Goal: Task Accomplishment & Management: Use online tool/utility

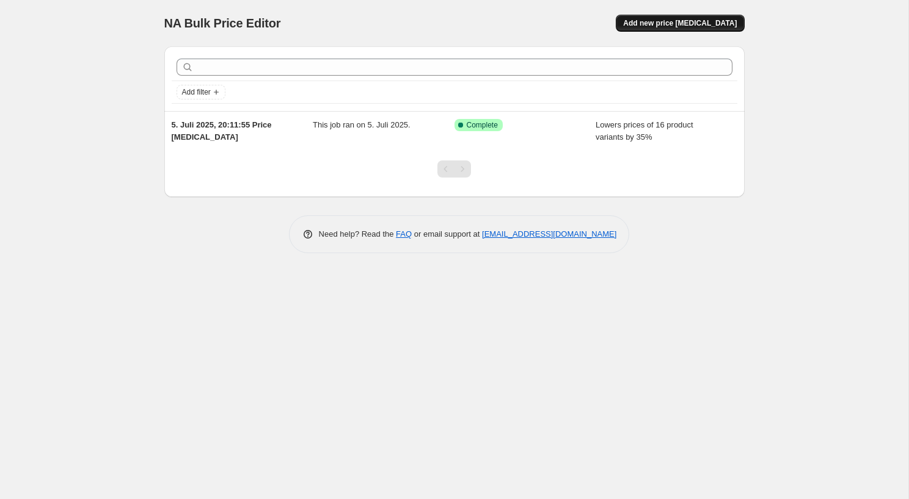
click at [664, 17] on button "Add new price [MEDICAL_DATA]" at bounding box center [679, 23] width 128 height 17
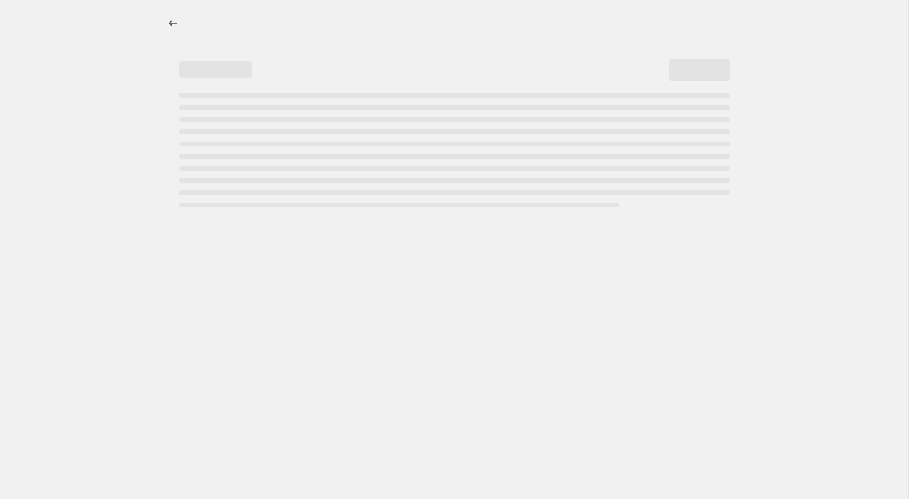
select select "percentage"
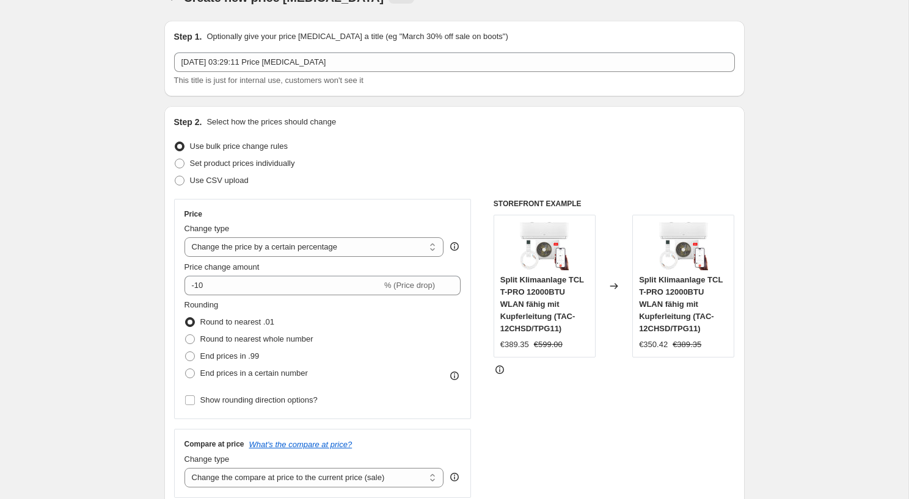
scroll to position [36, 0]
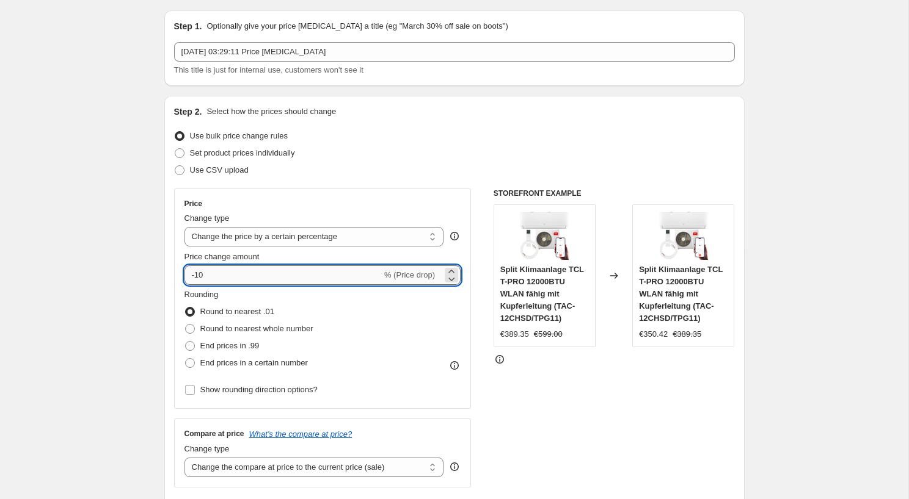
drag, startPoint x: 195, startPoint y: 278, endPoint x: 227, endPoint y: 278, distance: 31.1
click at [227, 278] on input "-10" at bounding box center [282, 276] width 197 height 20
type input "-37"
type input "-37.76"
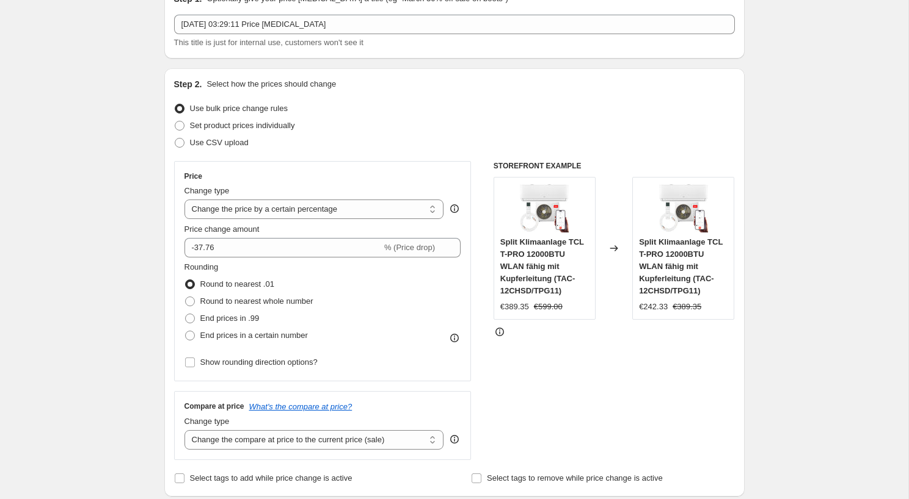
scroll to position [65, 0]
click at [201, 316] on span "End prices in .99" at bounding box center [229, 317] width 59 height 9
click at [186, 313] on input "End prices in .99" at bounding box center [185, 313] width 1 height 1
radio input "true"
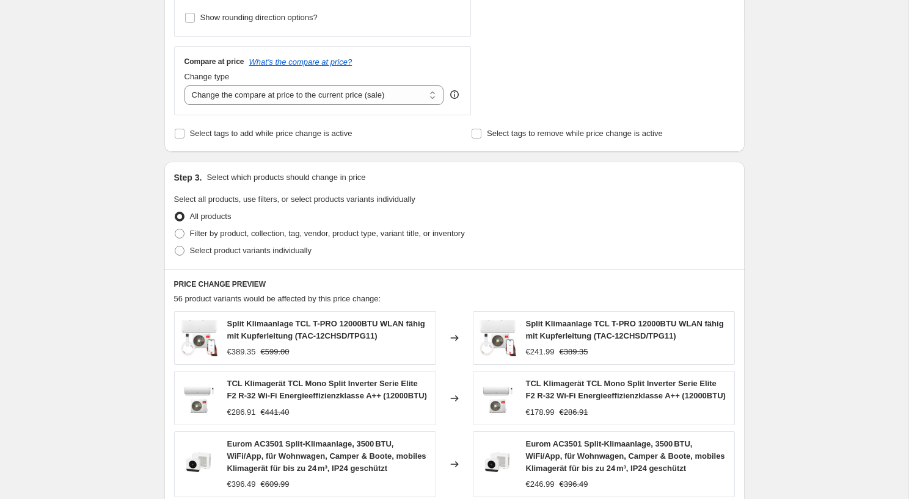
scroll to position [409, 0]
click at [275, 231] on span "Filter by product, collection, tag, vendor, product type, variant title, or inv…" at bounding box center [327, 232] width 275 height 9
click at [175, 229] on input "Filter by product, collection, tag, vendor, product type, variant title, or inv…" at bounding box center [175, 228] width 1 height 1
radio input "true"
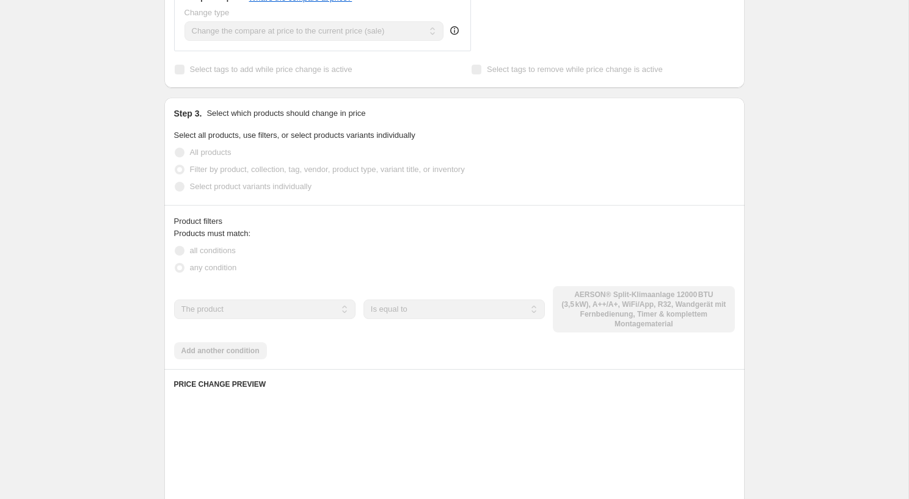
scroll to position [474, 0]
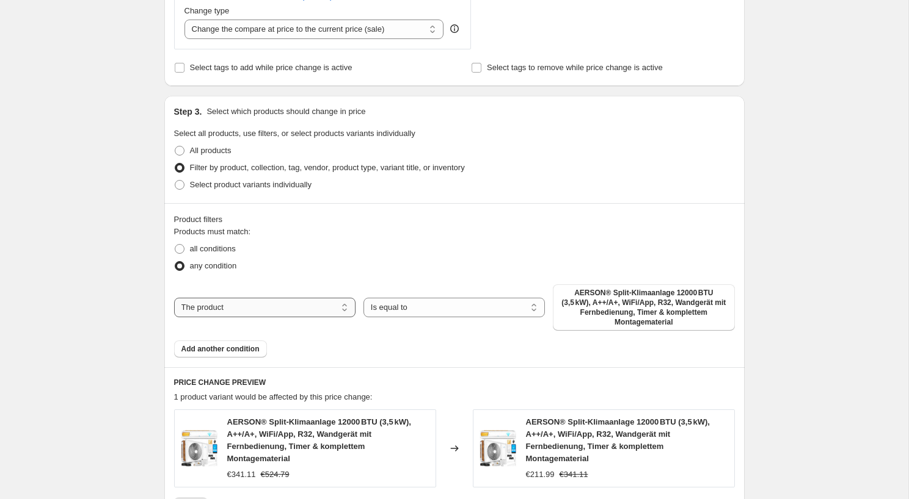
click at [291, 306] on select "The product The product's collection The product's tag The product's vendor The…" at bounding box center [264, 308] width 181 height 20
select select "collection"
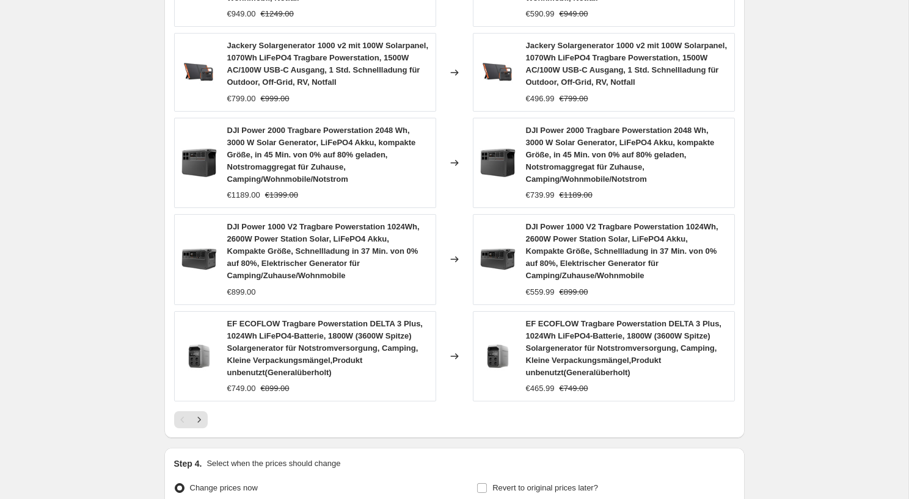
scroll to position [1049, 0]
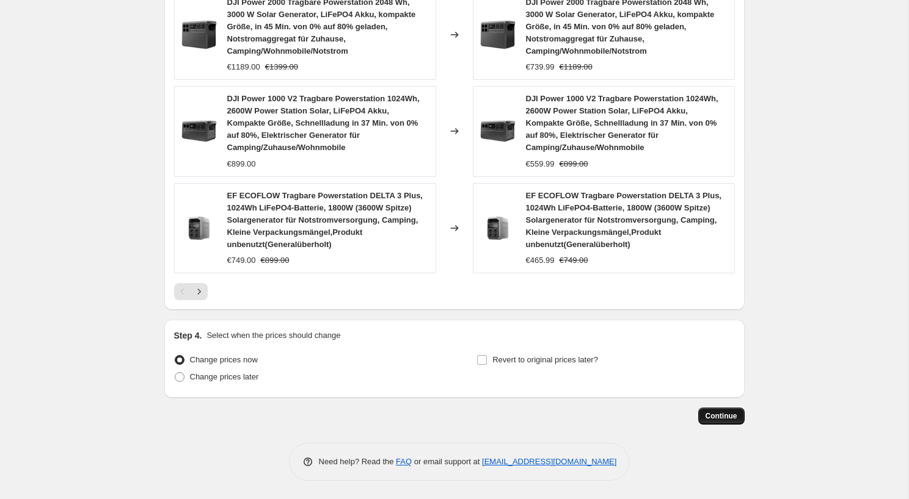
click at [720, 418] on span "Continue" at bounding box center [721, 417] width 32 height 10
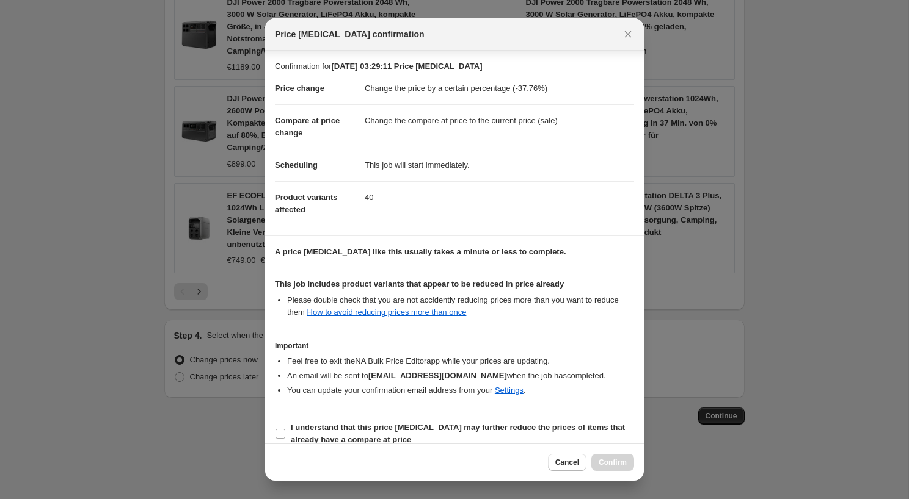
scroll to position [15, 0]
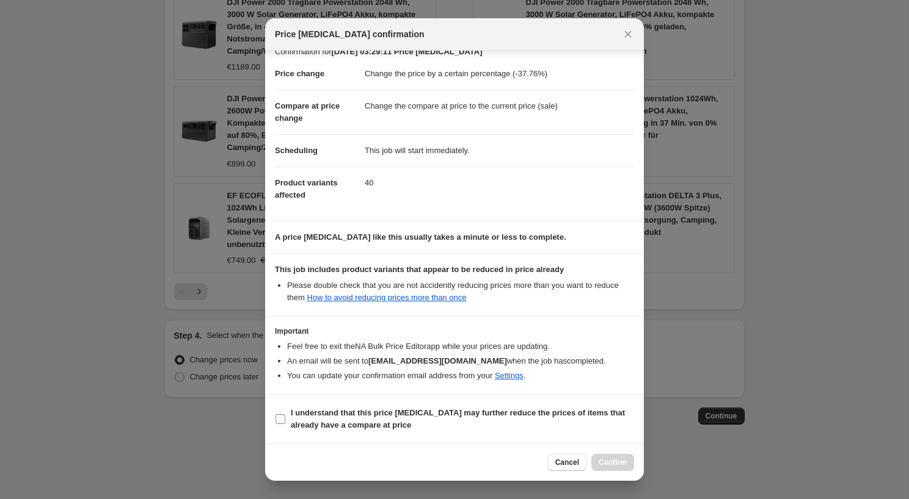
click at [328, 413] on b "I understand that this price [MEDICAL_DATA] may further reduce the prices of it…" at bounding box center [458, 418] width 334 height 21
click at [285, 415] on input "I understand that this price [MEDICAL_DATA] may further reduce the prices of it…" at bounding box center [280, 420] width 10 height 10
checkbox input "true"
click at [429, 458] on div "Cancel Confirm" at bounding box center [454, 462] width 359 height 17
click at [625, 459] on span "Confirm" at bounding box center [612, 463] width 28 height 10
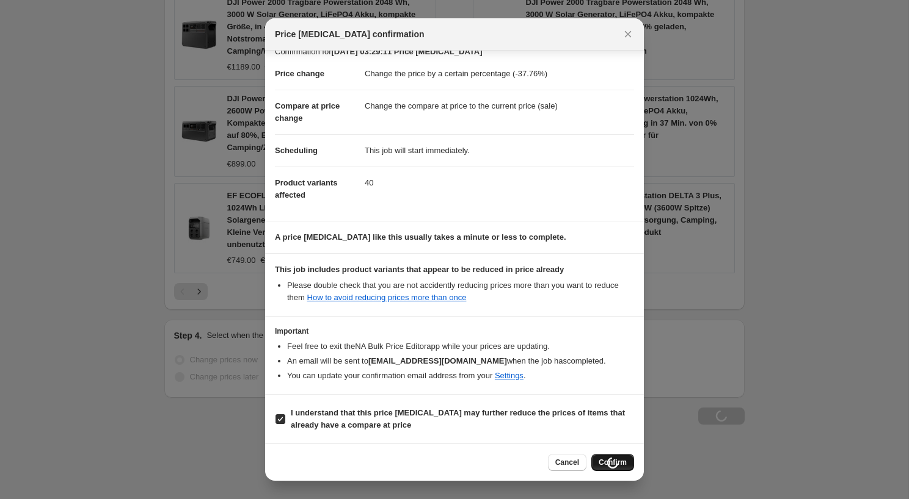
click at [617, 464] on div "Cancel Loading Confirm" at bounding box center [591, 462] width 86 height 17
click at [570, 465] on span "Cancel" at bounding box center [567, 463] width 24 height 10
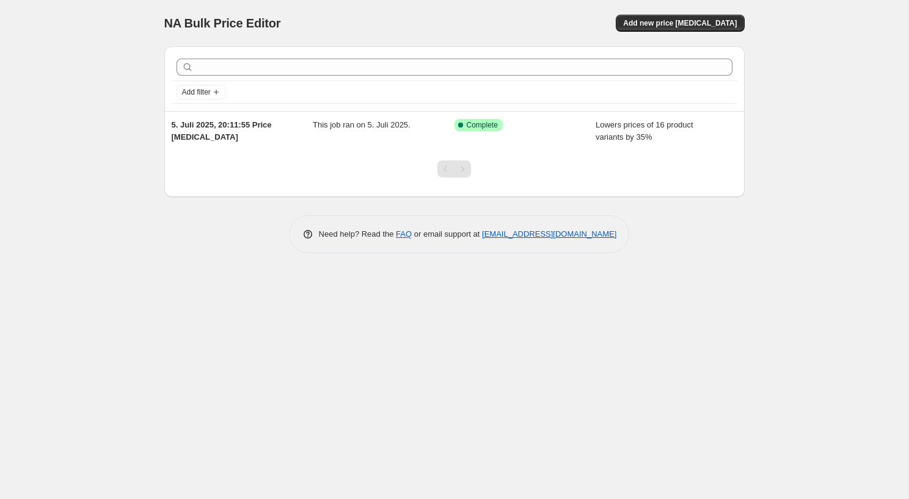
click at [86, 164] on div "NA Bulk Price Editor. This page is ready NA Bulk Price Editor Add new price [ME…" at bounding box center [454, 249] width 908 height 499
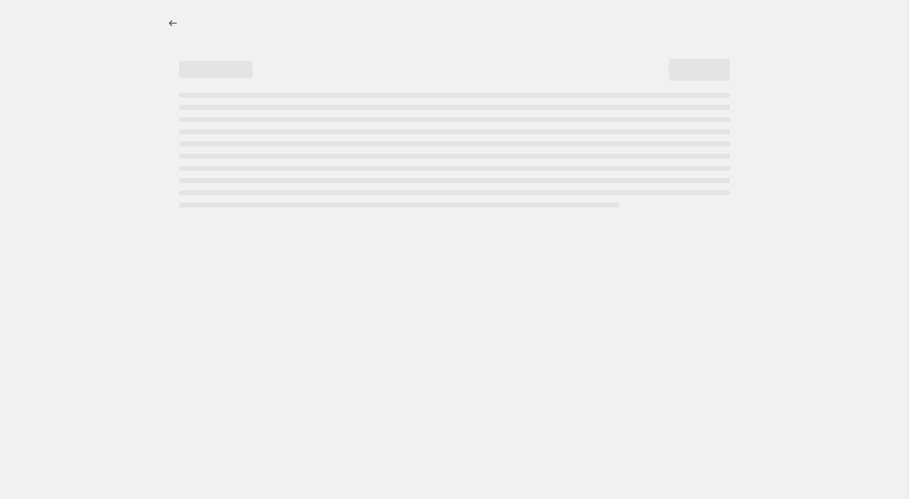
select select "percentage"
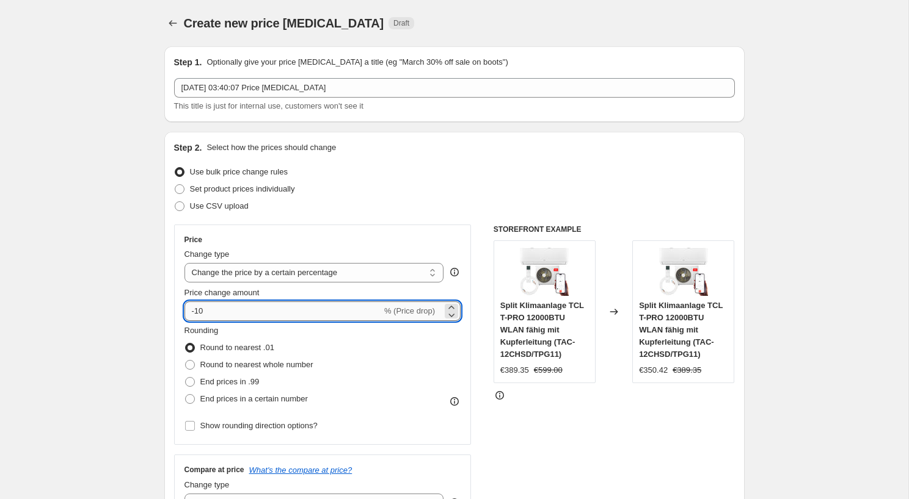
drag, startPoint x: 194, startPoint y: 313, endPoint x: 239, endPoint y: 313, distance: 45.8
click at [239, 313] on input "-10" at bounding box center [282, 312] width 197 height 20
type input "-37"
type input "-37.76"
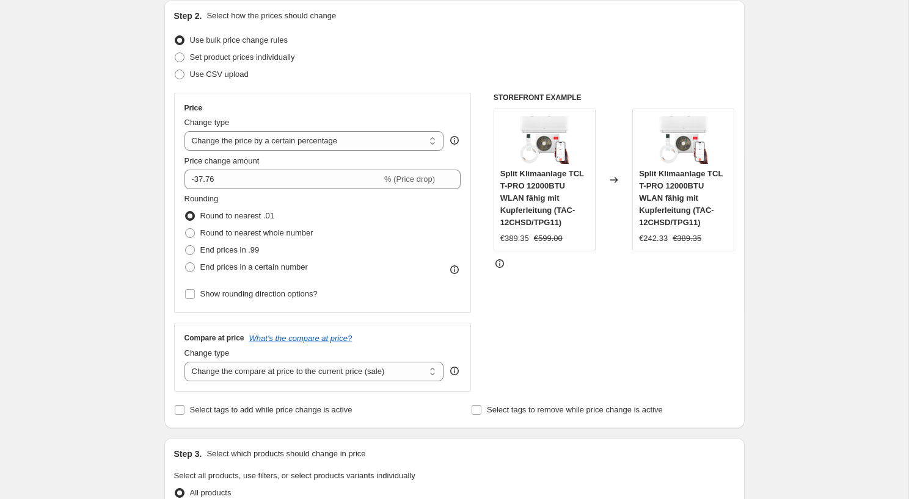
scroll to position [147, 0]
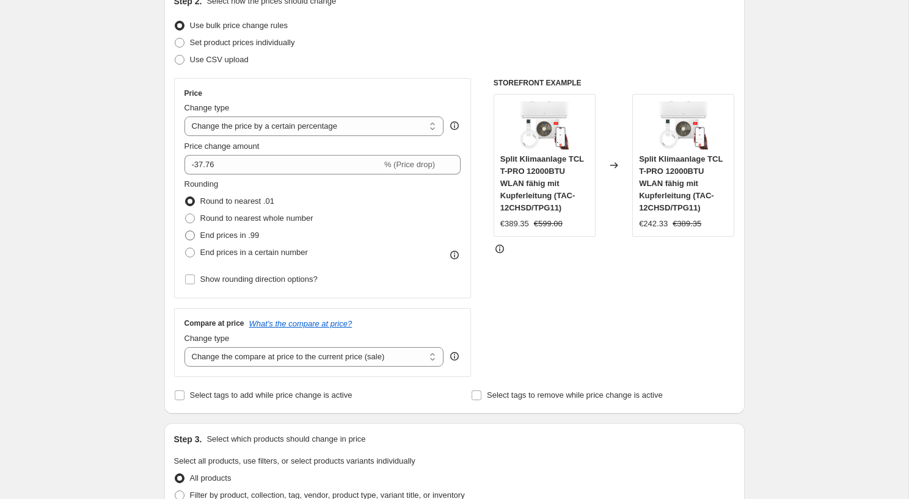
click at [227, 240] on span "End prices in .99" at bounding box center [229, 235] width 59 height 9
click at [186, 231] on input "End prices in .99" at bounding box center [185, 231] width 1 height 1
radio input "true"
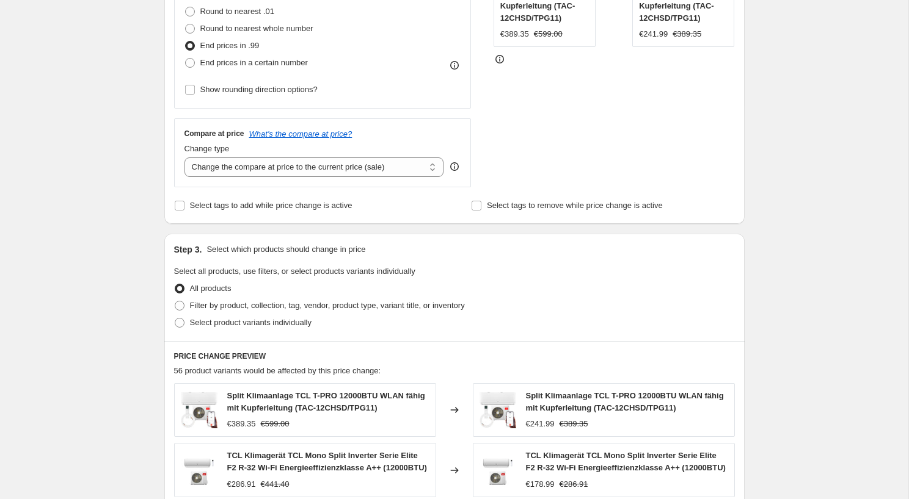
scroll to position [352, 0]
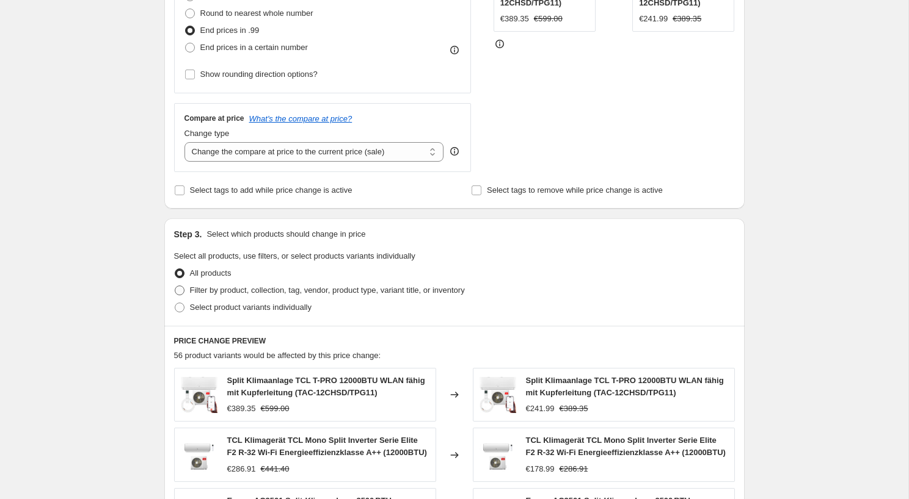
click at [212, 288] on span "Filter by product, collection, tag, vendor, product type, variant title, or inv…" at bounding box center [327, 290] width 275 height 9
click at [175, 286] on input "Filter by product, collection, tag, vendor, product type, variant title, or inv…" at bounding box center [175, 286] width 1 height 1
radio input "true"
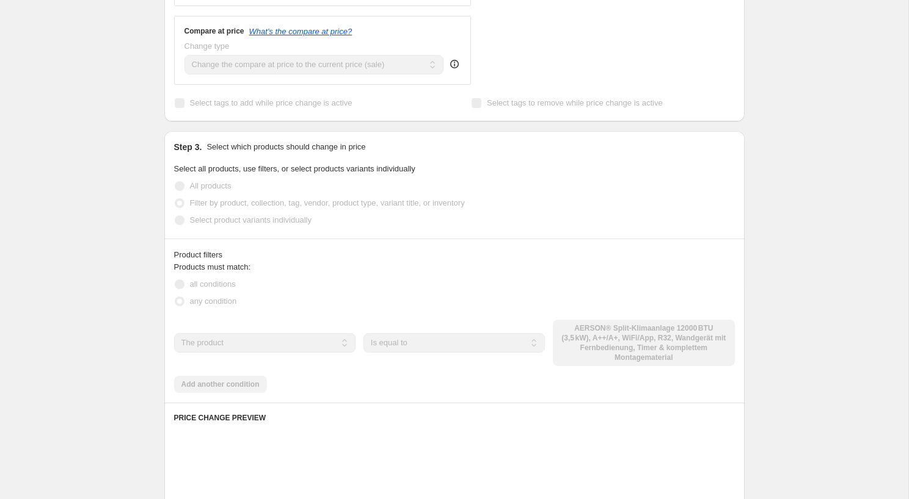
scroll to position [455, 0]
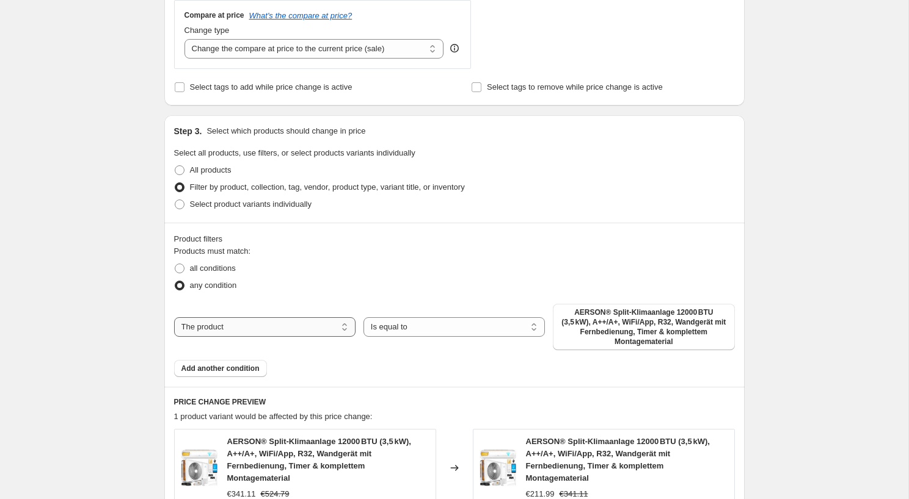
click at [325, 334] on select "The product The product's collection The product's tag The product's vendor The…" at bounding box center [264, 328] width 181 height 20
select select "collection"
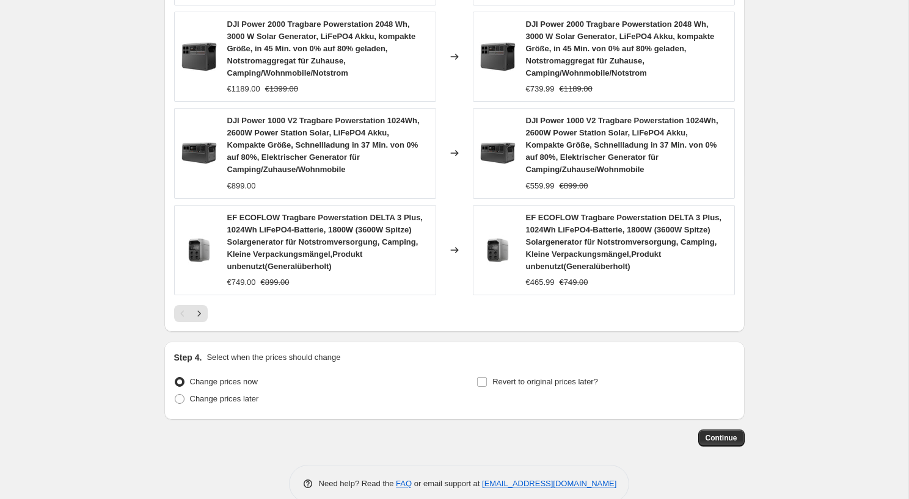
scroll to position [1047, 0]
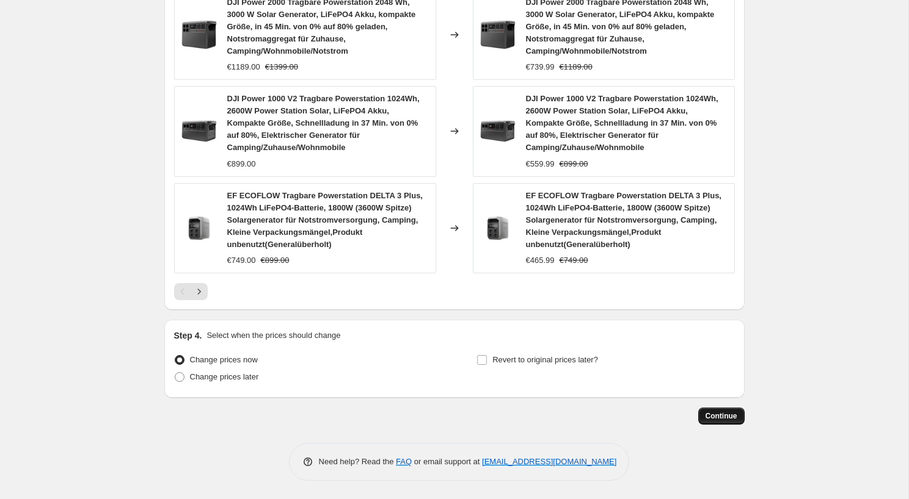
click at [719, 419] on span "Continue" at bounding box center [721, 417] width 32 height 10
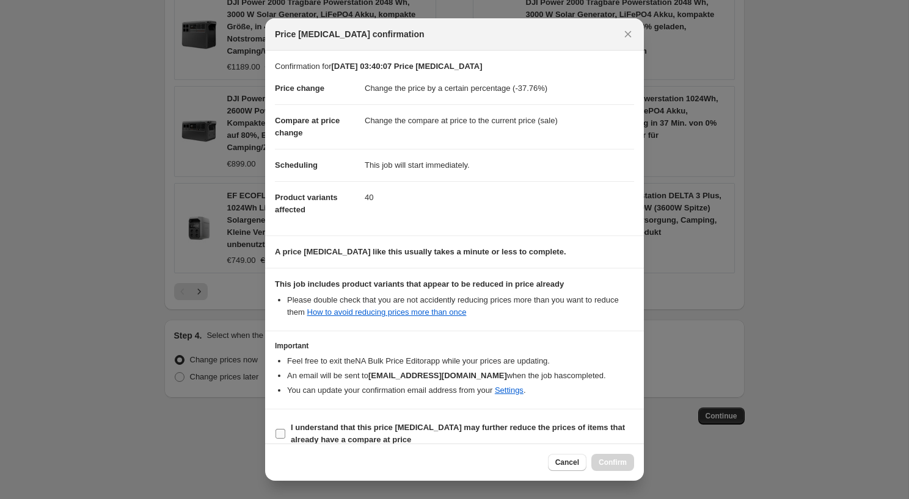
click at [328, 428] on b "I understand that this price [MEDICAL_DATA] may further reduce the prices of it…" at bounding box center [458, 433] width 334 height 21
click at [285, 429] on input "I understand that this price [MEDICAL_DATA] may further reduce the prices of it…" at bounding box center [280, 434] width 10 height 10
click at [495, 424] on b "I understand that this price [MEDICAL_DATA] may further reduce the prices of it…" at bounding box center [458, 433] width 334 height 21
click at [285, 429] on input "I understand that this price [MEDICAL_DATA] may further reduce the prices of it…" at bounding box center [280, 434] width 10 height 10
click at [495, 424] on b "I understand that this price [MEDICAL_DATA] may further reduce the prices of it…" at bounding box center [458, 433] width 334 height 21
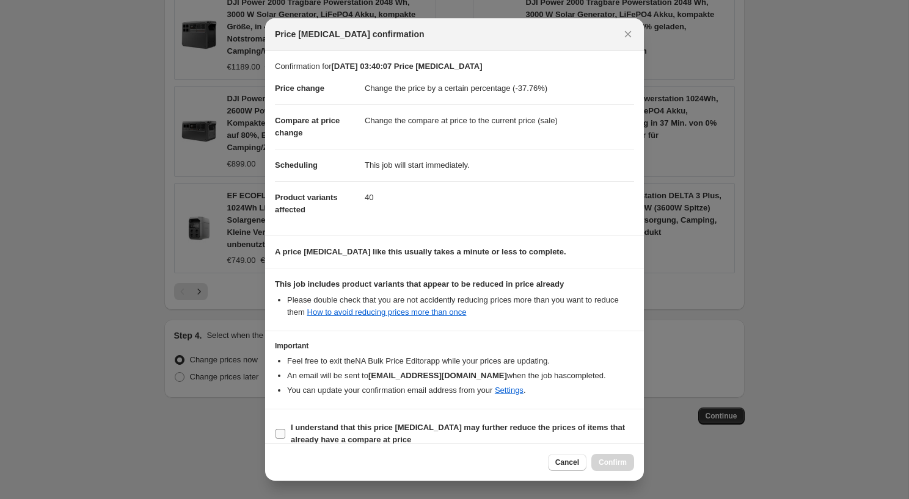
click at [285, 429] on input "I understand that this price [MEDICAL_DATA] may further reduce the prices of it…" at bounding box center [280, 434] width 10 height 10
checkbox input "true"
click at [625, 460] on span "Confirm" at bounding box center [612, 463] width 28 height 10
